Goal: Information Seeking & Learning: Learn about a topic

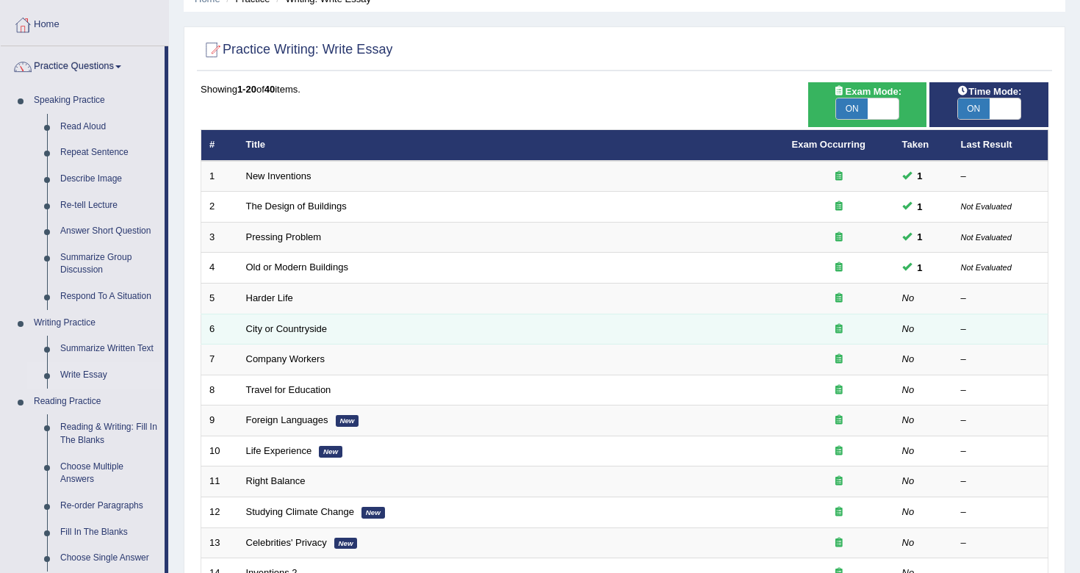
scroll to position [95, 0]
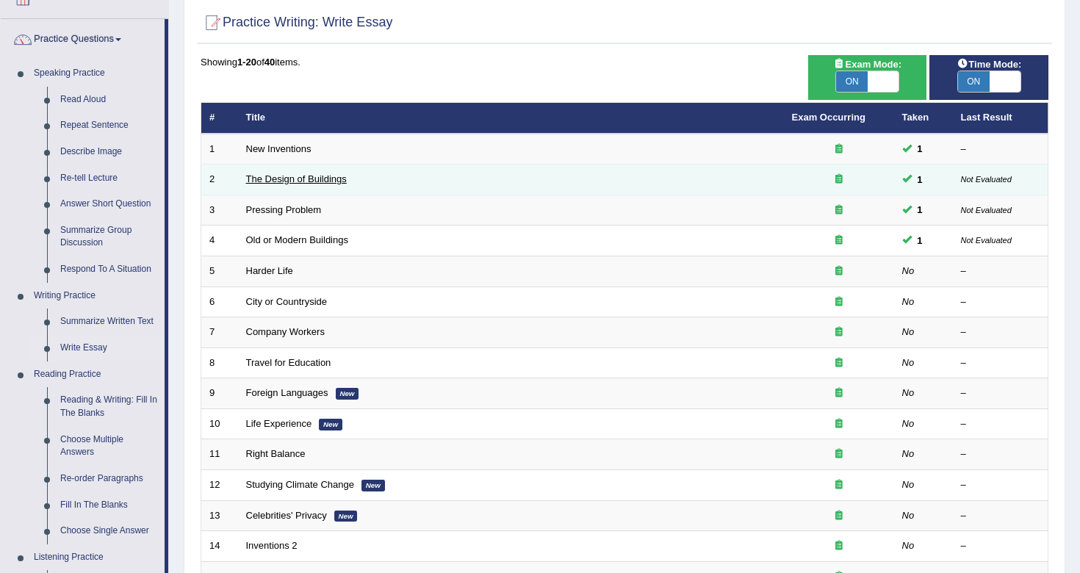
click at [317, 184] on link "The Design of Buildings" at bounding box center [296, 178] width 101 height 11
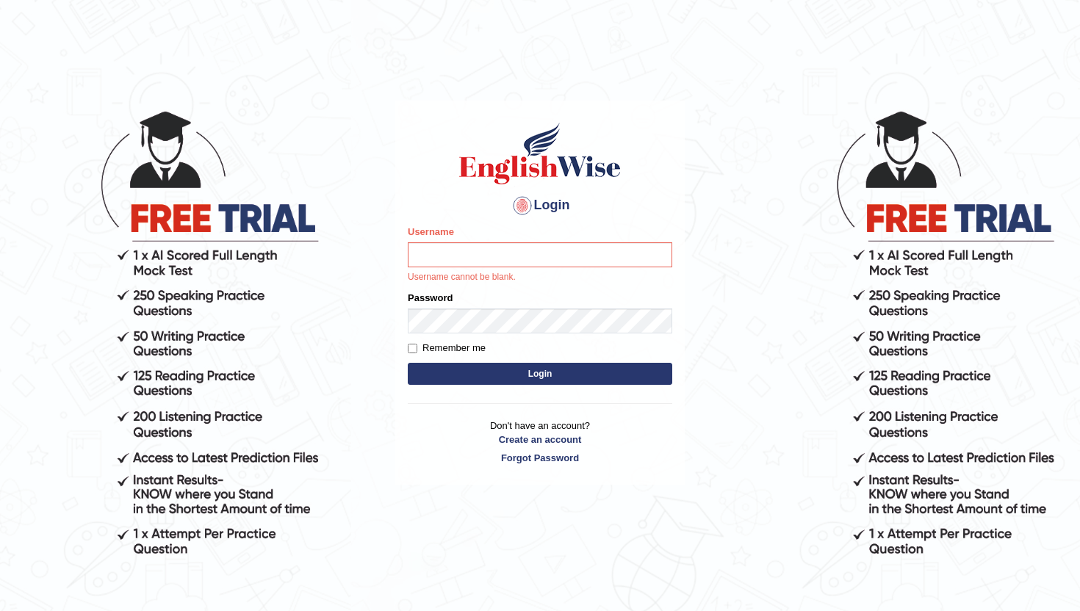
click at [439, 262] on input "Username" at bounding box center [540, 254] width 264 height 25
type input "TharushiKodi"
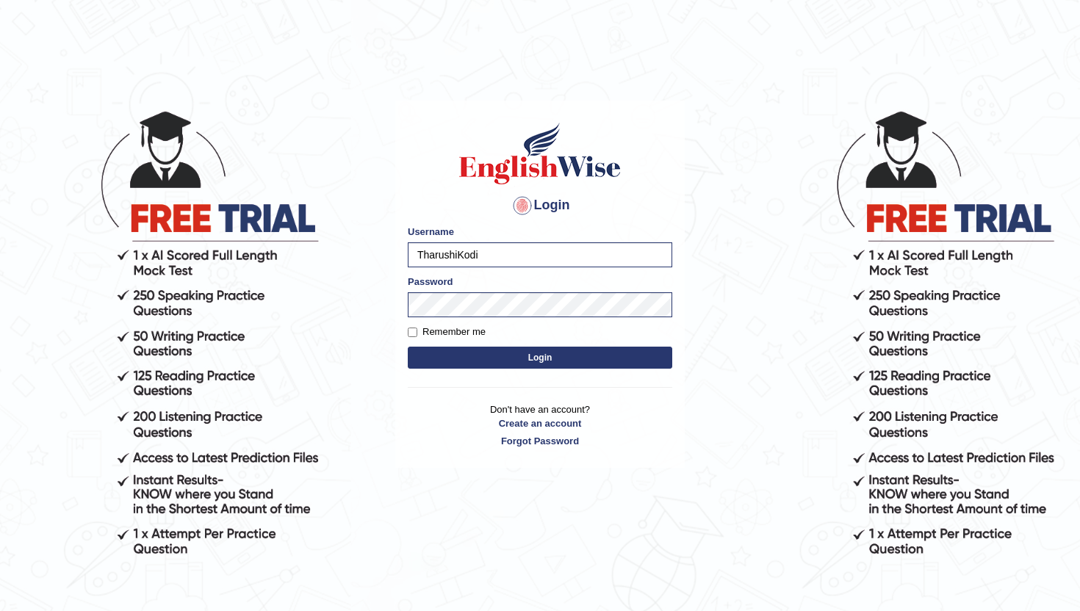
click at [552, 364] on button "Login" at bounding box center [540, 358] width 264 height 22
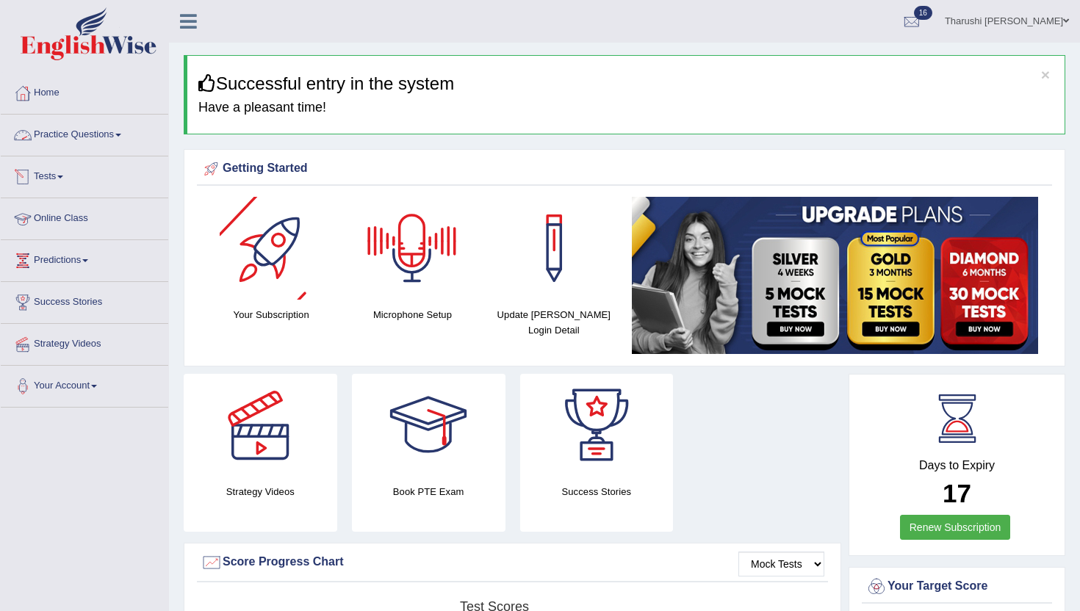
click at [67, 132] on link "Practice Questions" at bounding box center [84, 133] width 167 height 37
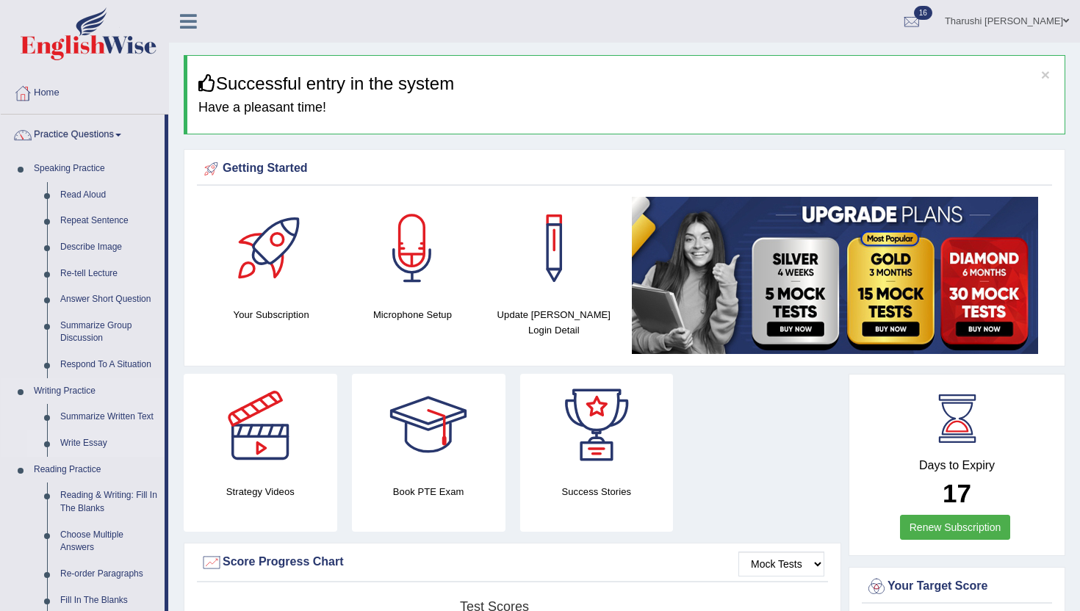
click at [85, 438] on link "Write Essay" at bounding box center [109, 443] width 111 height 26
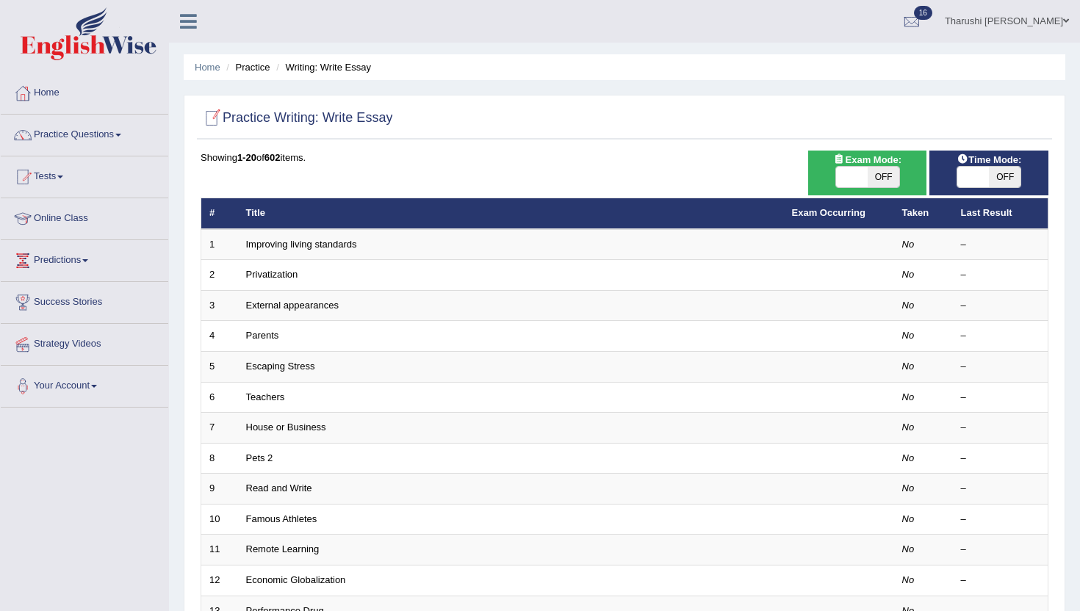
click at [88, 137] on link "Practice Questions" at bounding box center [84, 133] width 167 height 37
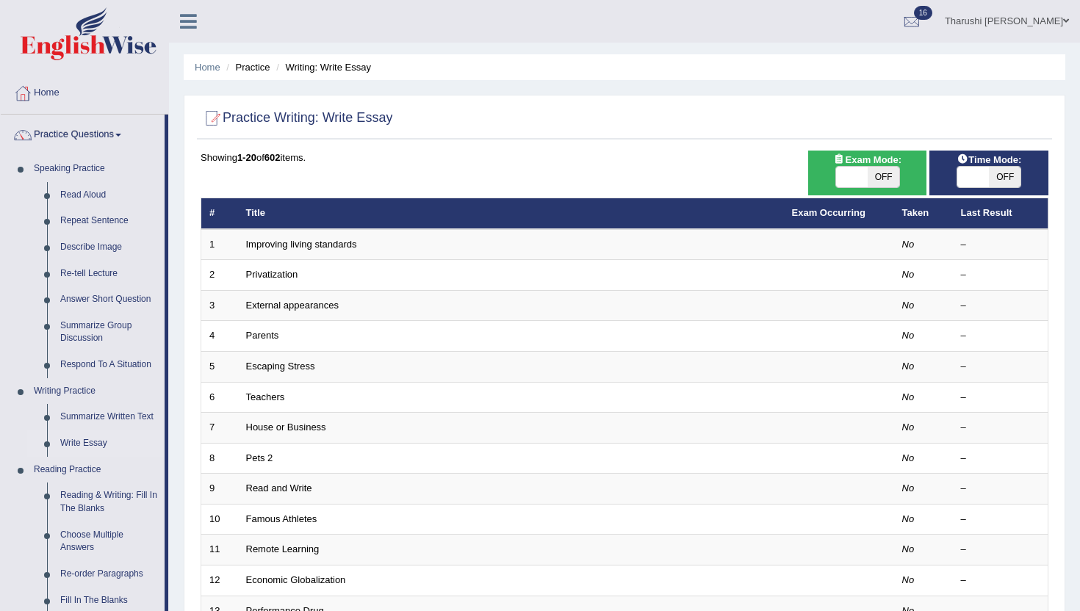
click at [892, 178] on span "OFF" at bounding box center [883, 177] width 32 height 21
checkbox input "true"
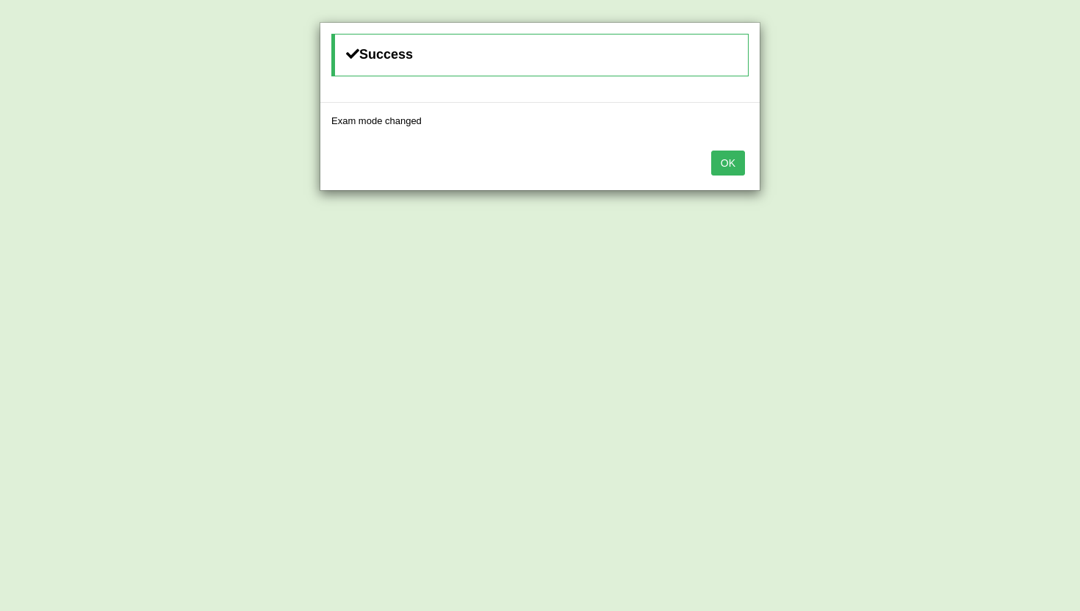
click at [727, 168] on button "OK" at bounding box center [728, 163] width 34 height 25
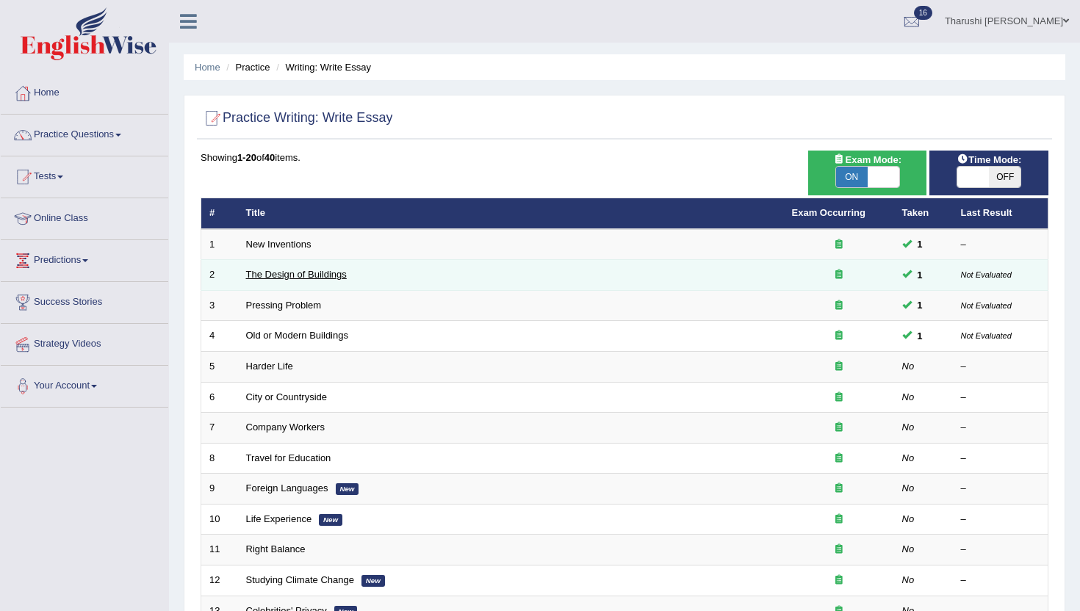
click at [344, 274] on link "The Design of Buildings" at bounding box center [296, 274] width 101 height 11
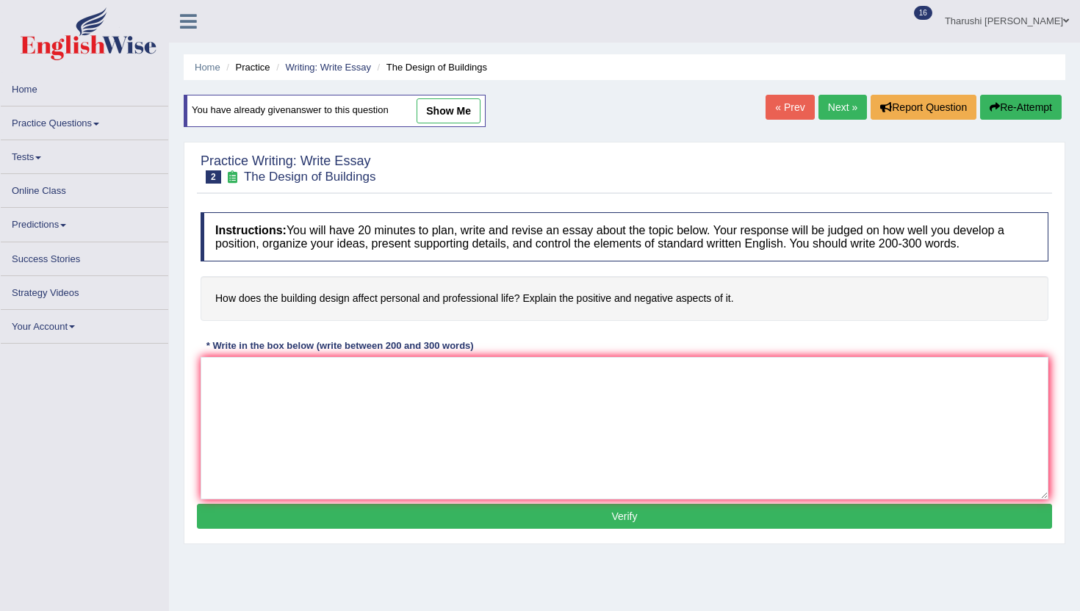
click at [451, 110] on link "show me" at bounding box center [448, 110] width 64 height 25
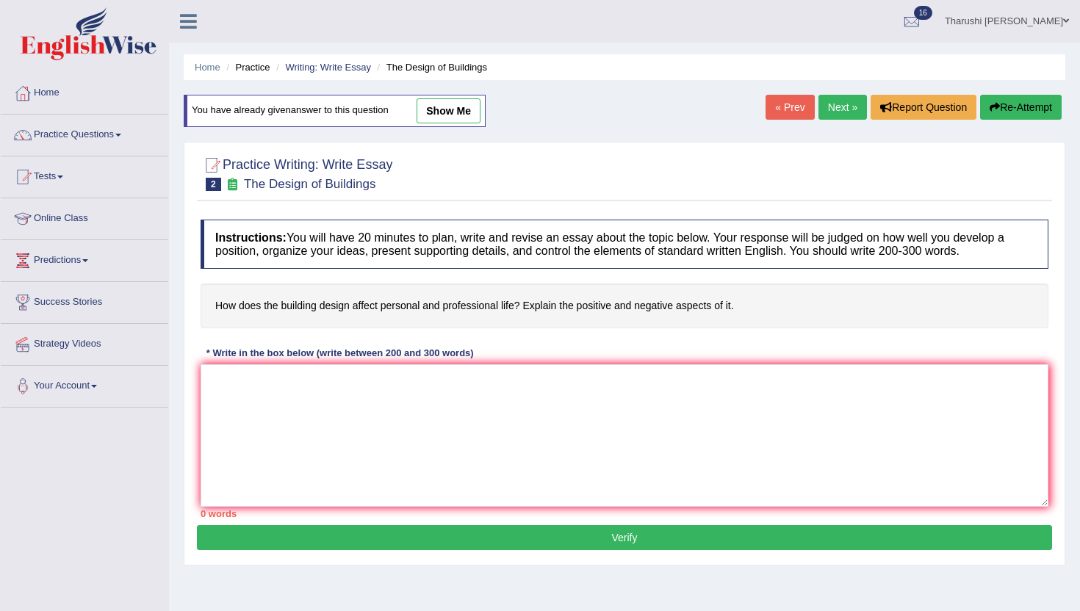
click at [462, 112] on link "show me" at bounding box center [448, 110] width 64 height 25
type textarea "The increasing influence of building design on our lives has ignited numerous d…"
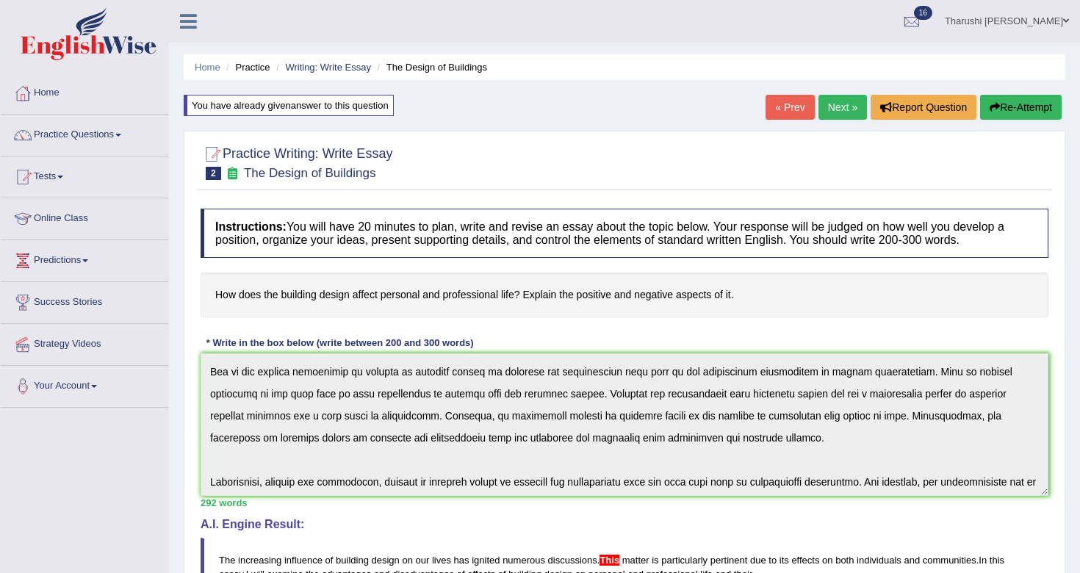
click at [831, 114] on link "Next »" at bounding box center [842, 107] width 48 height 25
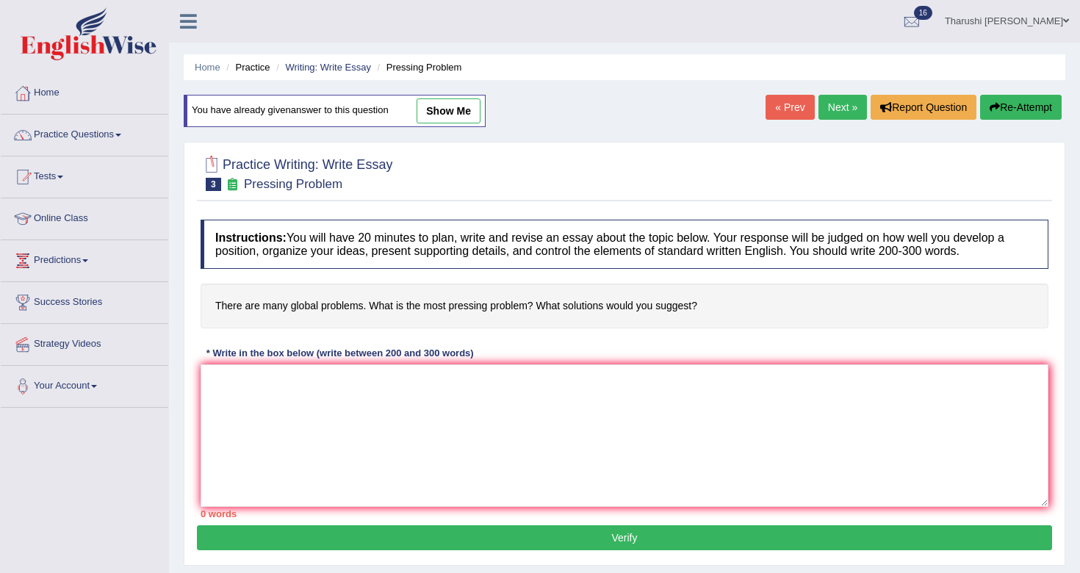
drag, startPoint x: 433, startPoint y: 115, endPoint x: 396, endPoint y: 125, distance: 38.1
click at [433, 115] on link "show me" at bounding box center [448, 110] width 64 height 25
type textarea "The increasing influence of global problems on our lives has ignited numerous d…"
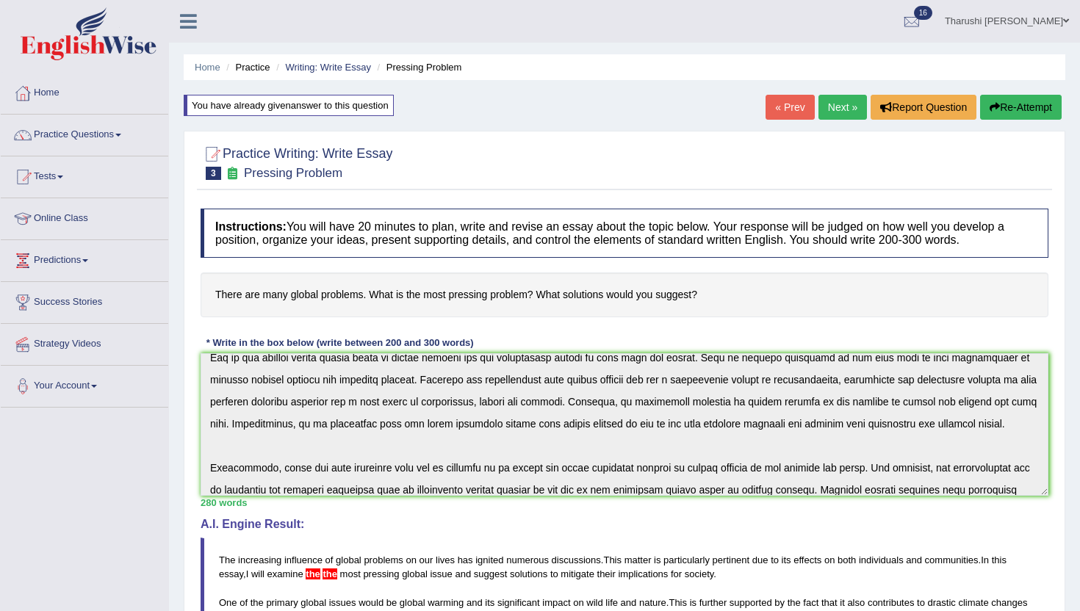
click at [1024, 16] on link "Tharushi Shehara Kodikara" at bounding box center [1006, 19] width 146 height 38
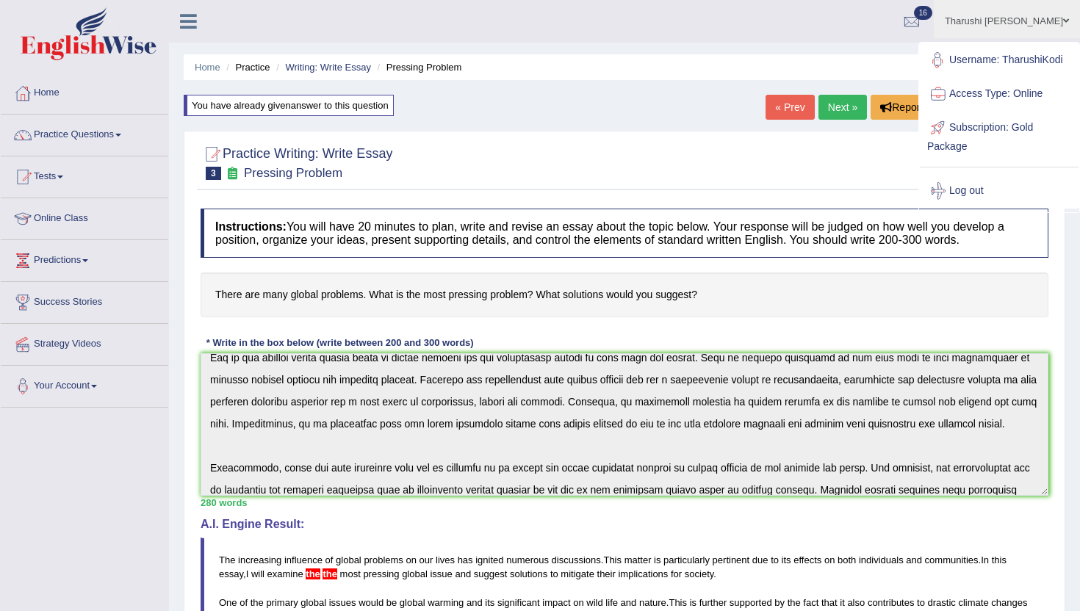
click at [1055, 57] on link "Username: TharushiKodi" at bounding box center [998, 60] width 159 height 34
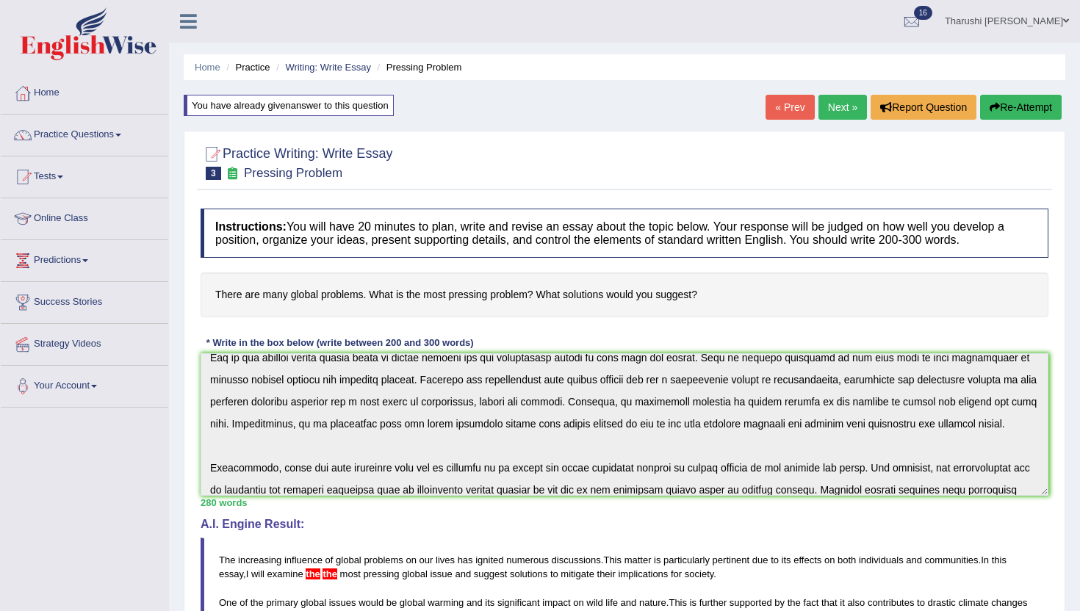
click at [1040, 29] on link "Tharushi Shehara Kodikara" at bounding box center [1006, 19] width 146 height 38
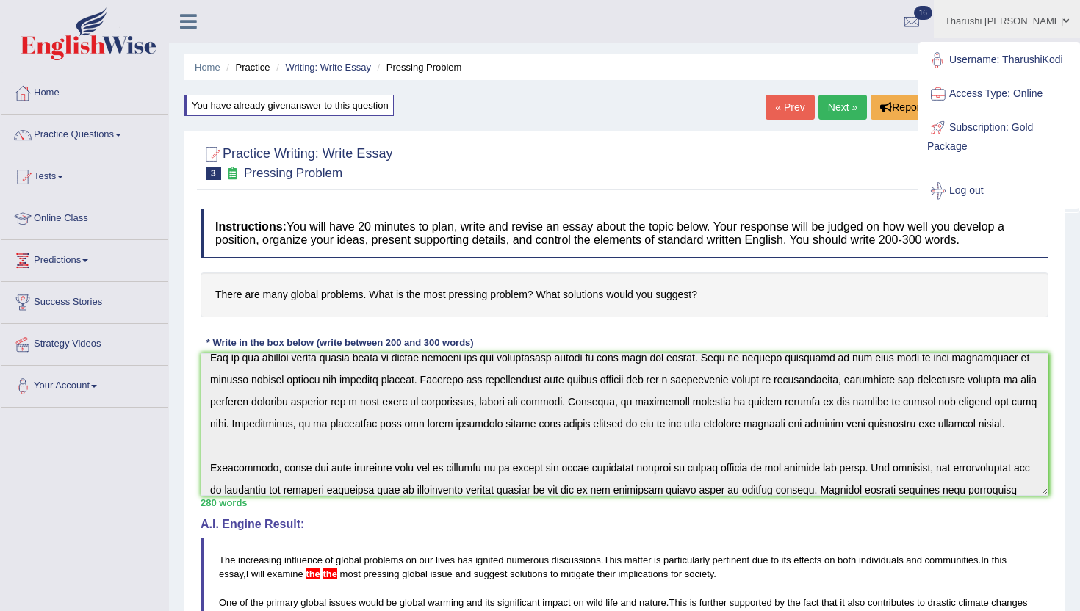
click at [1038, 62] on link "Username: TharushiKodi" at bounding box center [998, 60] width 159 height 34
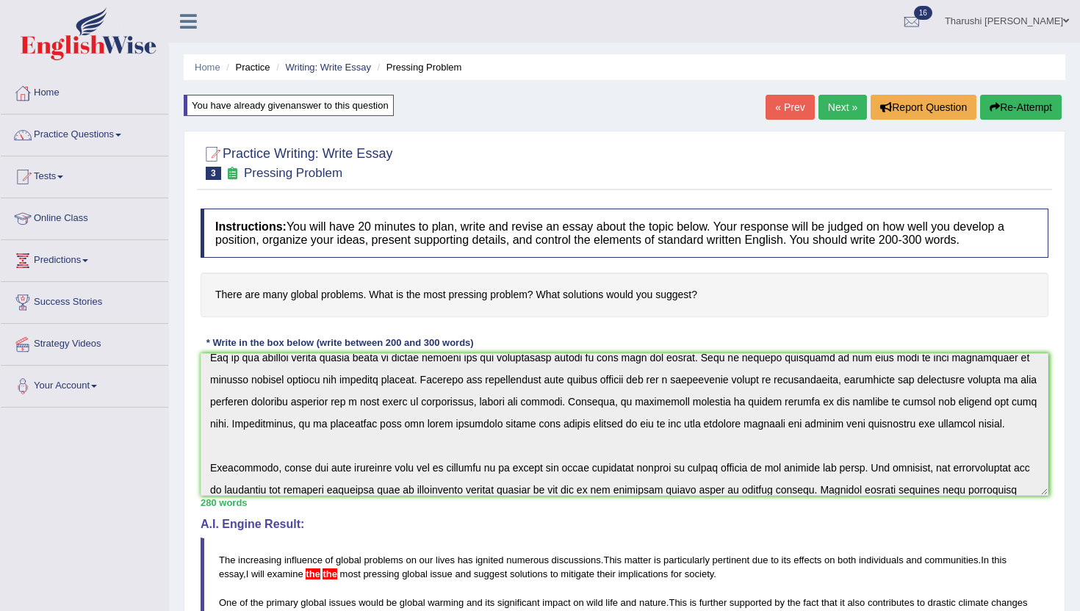
click at [1035, 29] on link "Tharushi Shehara Kodikara" at bounding box center [1006, 19] width 146 height 38
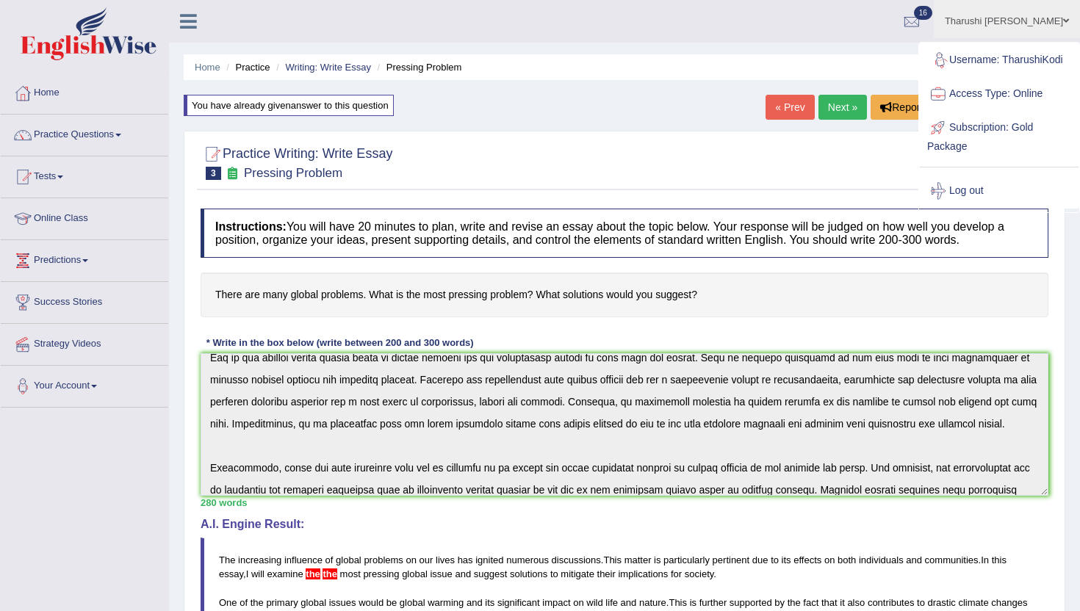
click at [966, 60] on link "Username: TharushiKodi" at bounding box center [998, 60] width 159 height 34
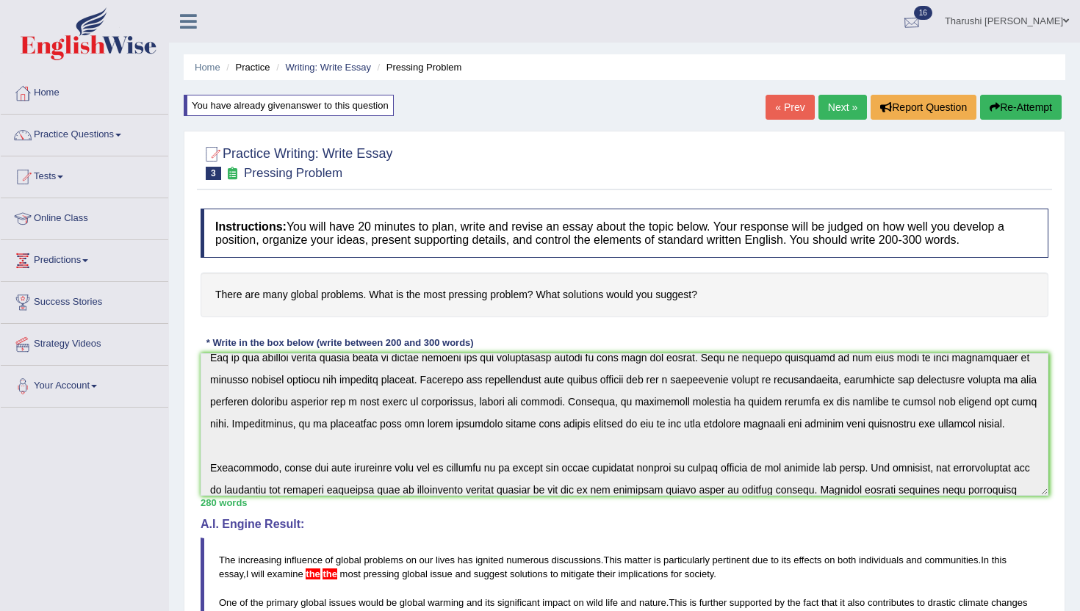
click at [909, 21] on div at bounding box center [911, 22] width 22 height 22
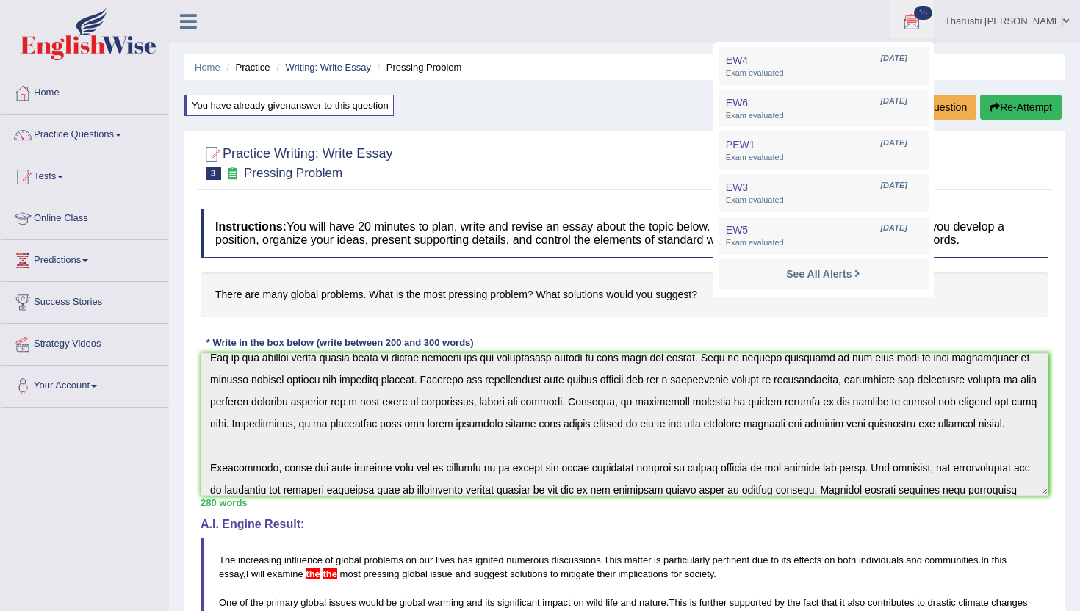
click at [961, 33] on link "Tharushi Shehara Kodikara" at bounding box center [1006, 19] width 146 height 38
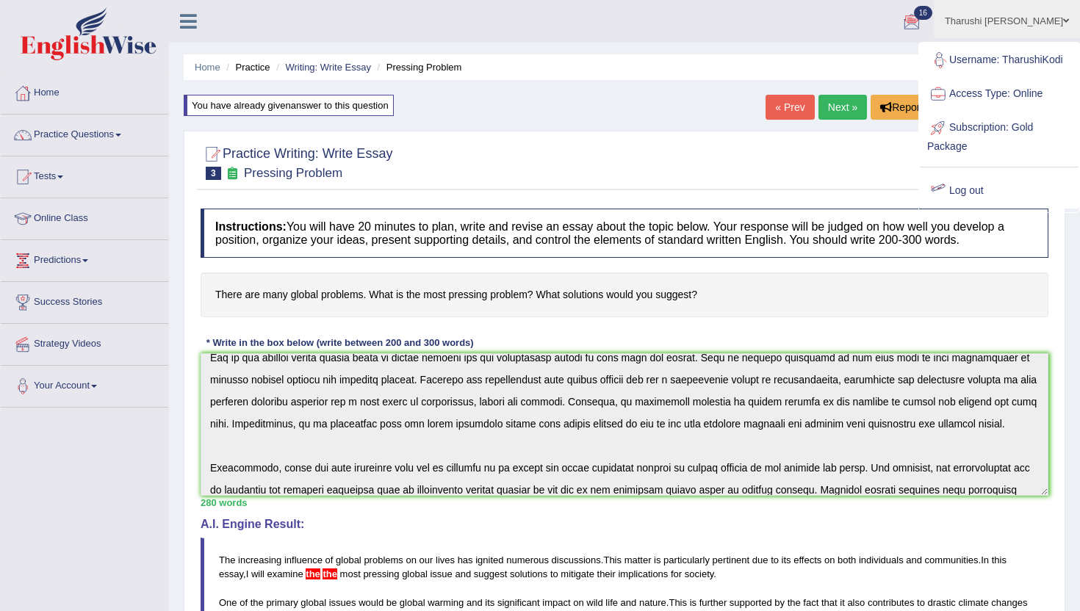
click at [960, 187] on link "Log out" at bounding box center [998, 191] width 159 height 34
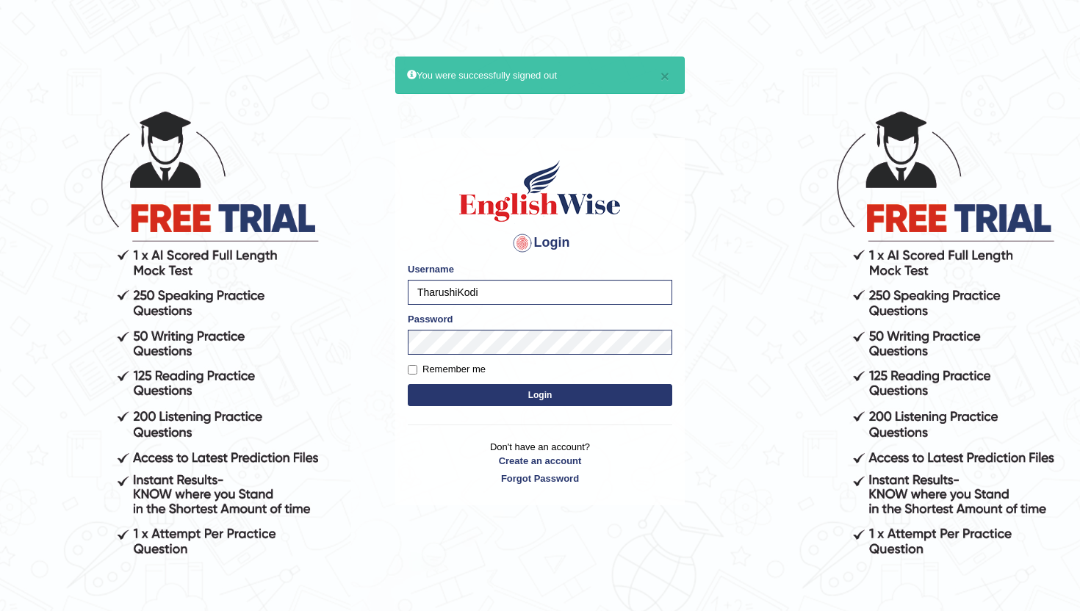
click at [538, 367] on div "Remember me" at bounding box center [540, 369] width 264 height 15
